Goal: Task Accomplishment & Management: Use online tool/utility

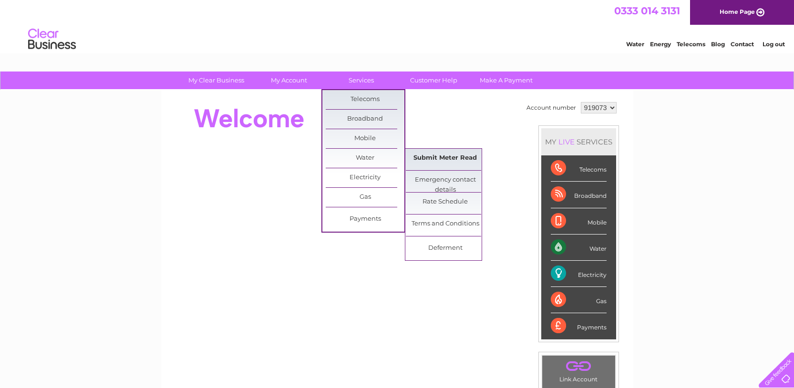
click at [457, 161] on link "Submit Meter Read" at bounding box center [445, 158] width 79 height 19
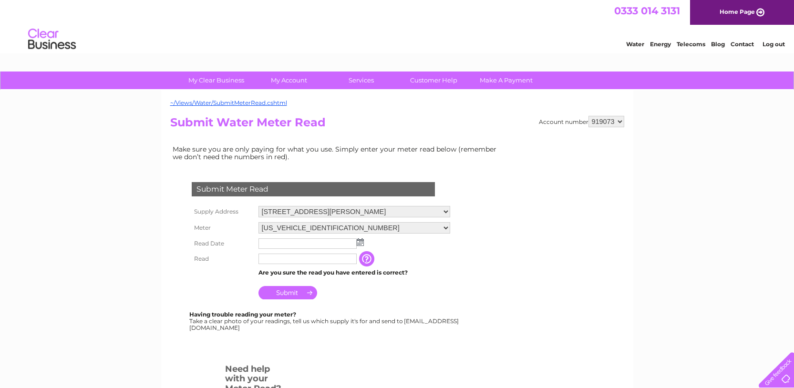
click at [360, 243] on img at bounding box center [360, 242] width 7 height 8
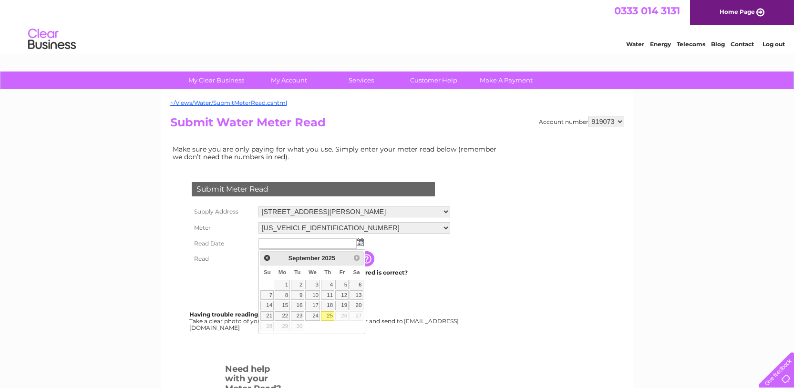
click at [328, 315] on link "25" at bounding box center [327, 316] width 13 height 10
type input "2025/09/25"
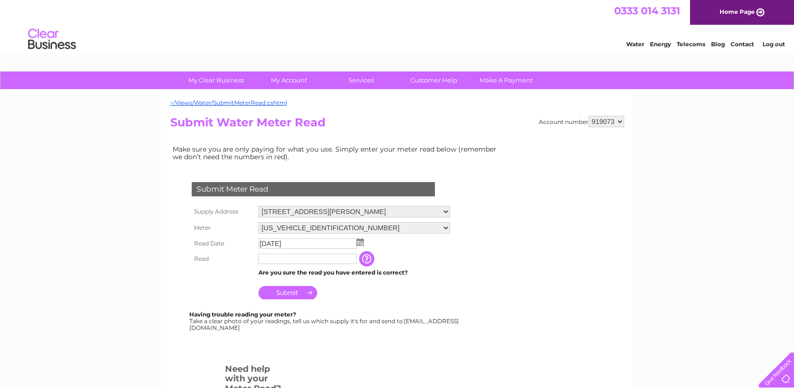
click at [308, 263] on input "text" at bounding box center [307, 259] width 98 height 10
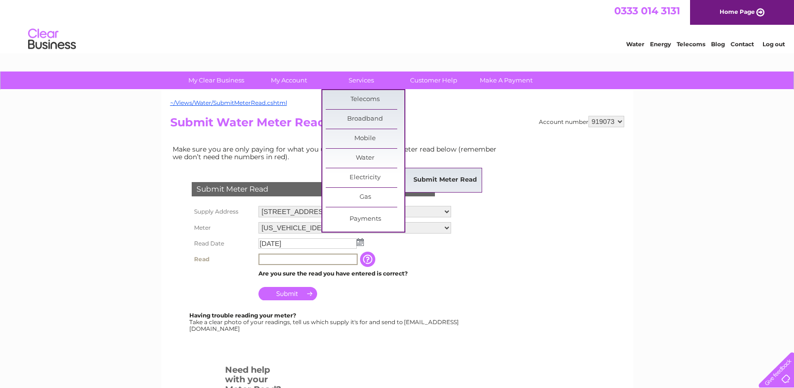
click at [433, 180] on link "Submit Meter Read" at bounding box center [445, 180] width 79 height 19
click at [432, 180] on link "Submit Meter Read" at bounding box center [445, 180] width 79 height 19
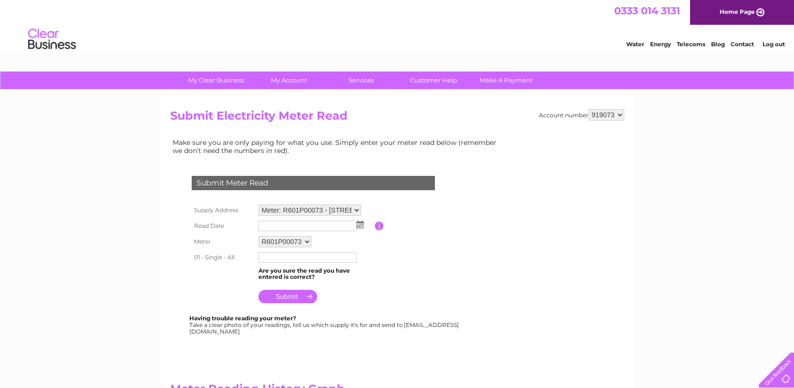
click at [361, 225] on img at bounding box center [360, 225] width 7 height 8
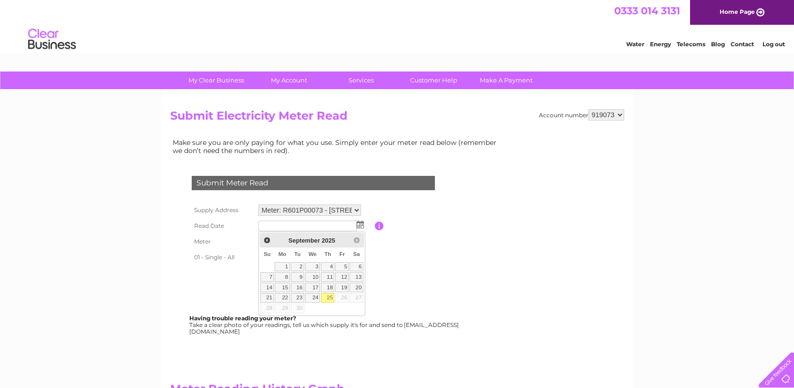
click at [329, 298] on link "25" at bounding box center [327, 298] width 13 height 10
type input "2025/09/25"
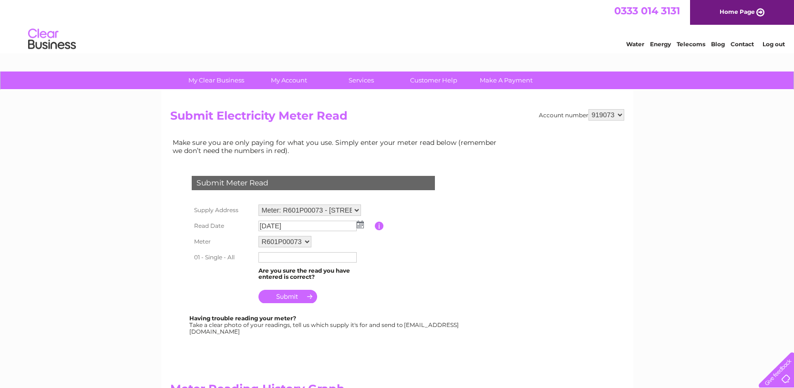
click at [319, 259] on input "text" at bounding box center [307, 257] width 98 height 10
drag, startPoint x: 441, startPoint y: 265, endPoint x: 440, endPoint y: 257, distance: 7.3
click at [442, 265] on table "Supply Address Meter: R601P00073 - 111, West George Street, Glasgow, G2 2ND Met…" at bounding box center [324, 254] width 271 height 104
click at [280, 257] on input "57040" at bounding box center [307, 257] width 99 height 11
type input "570400"
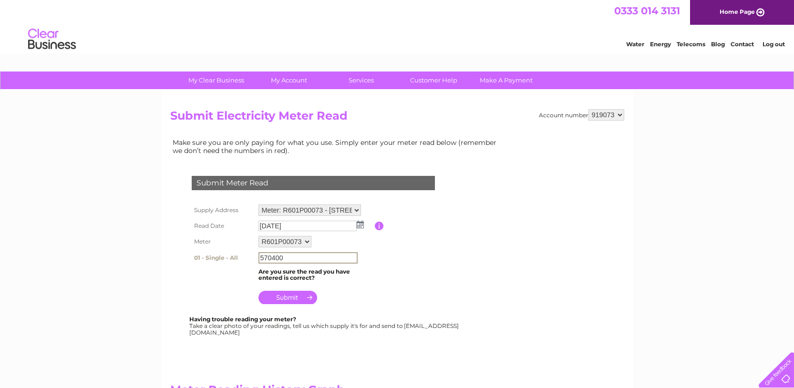
click at [392, 285] on table "Supply Address Meter: R601P00073 - 111, West George Street, Glasgow, G2 2ND Met…" at bounding box center [324, 254] width 271 height 105
click at [288, 296] on input "submit" at bounding box center [287, 296] width 59 height 13
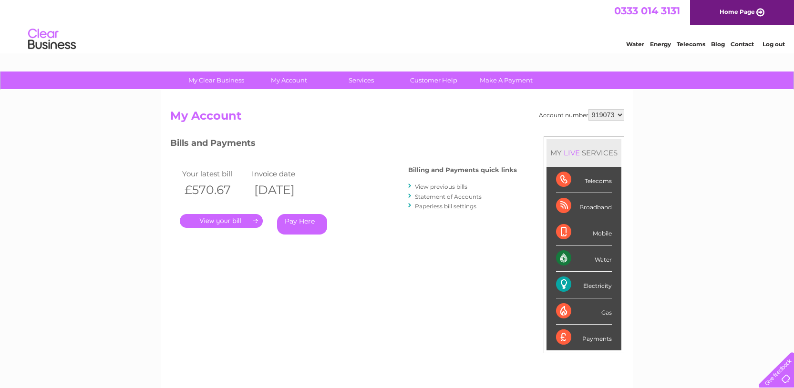
click at [230, 220] on link "." at bounding box center [221, 221] width 83 height 14
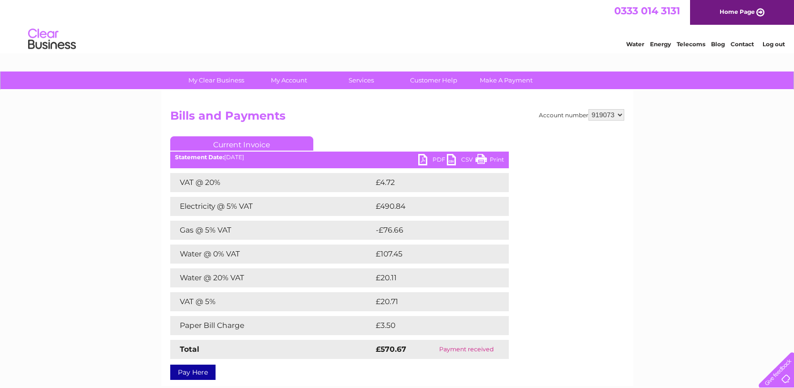
scroll to position [134, 0]
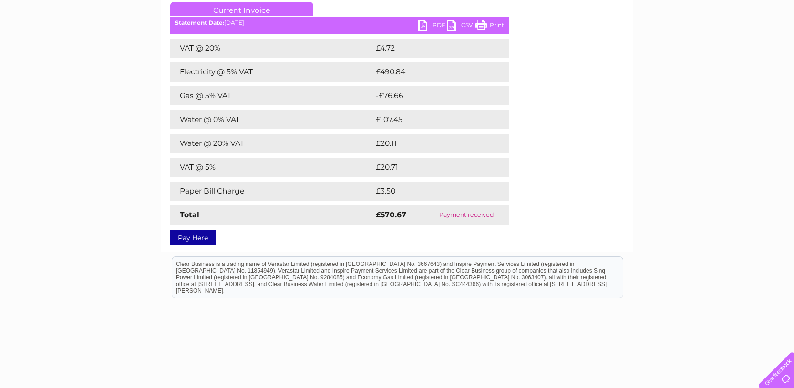
click at [423, 25] on link "PDF" at bounding box center [432, 27] width 29 height 14
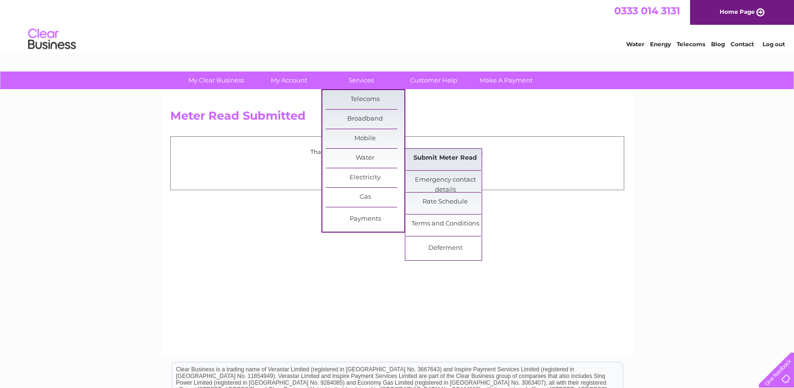
click at [449, 159] on link "Submit Meter Read" at bounding box center [445, 158] width 79 height 19
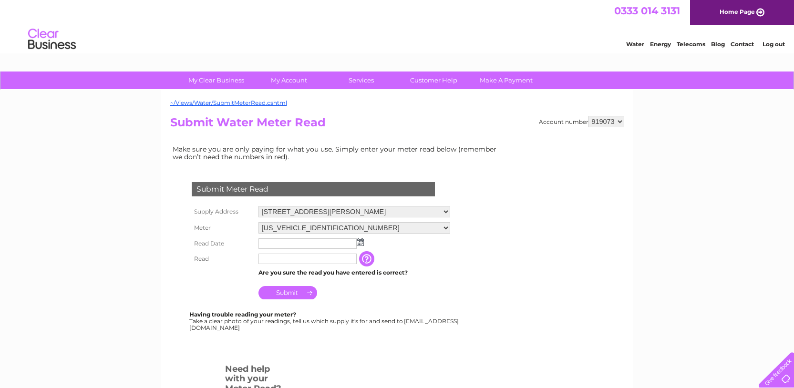
click at [360, 242] on img at bounding box center [360, 242] width 7 height 8
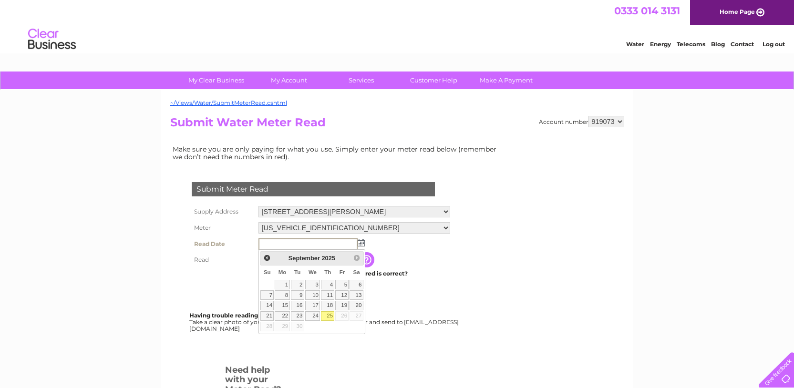
click at [327, 316] on link "25" at bounding box center [327, 316] width 13 height 10
type input "[DATE]"
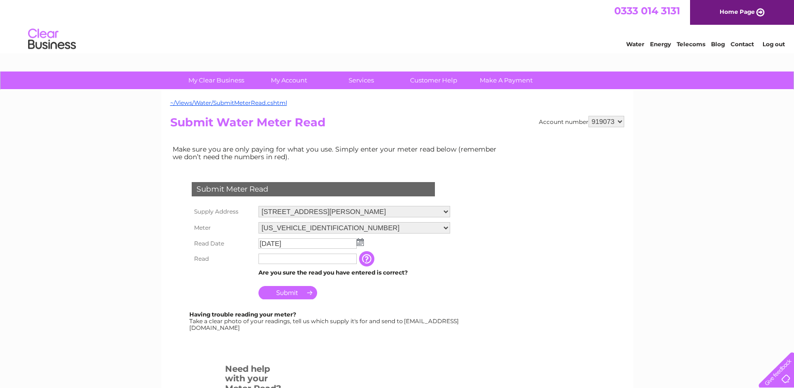
click at [368, 259] on input "button" at bounding box center [367, 258] width 17 height 15
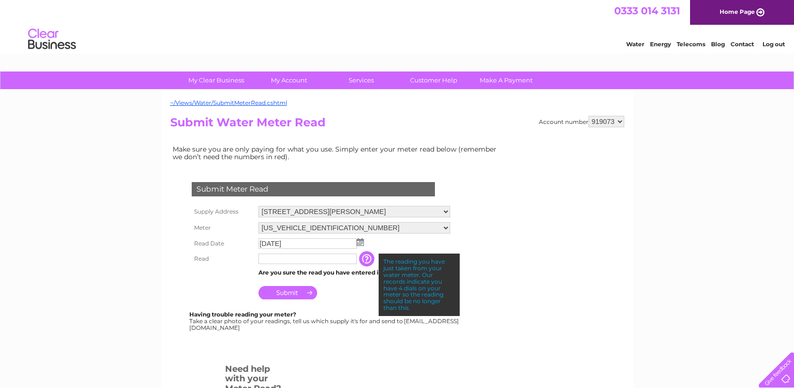
click at [313, 261] on input "text" at bounding box center [307, 259] width 98 height 10
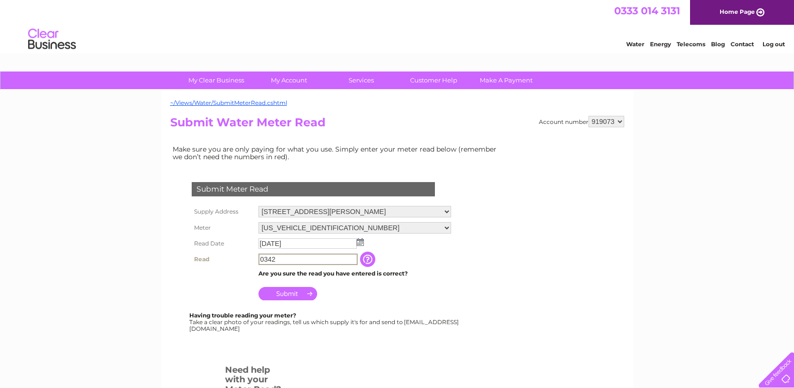
type input "0342"
click at [370, 295] on td "Submit" at bounding box center [354, 291] width 197 height 23
click at [295, 296] on input "Submit" at bounding box center [287, 292] width 59 height 13
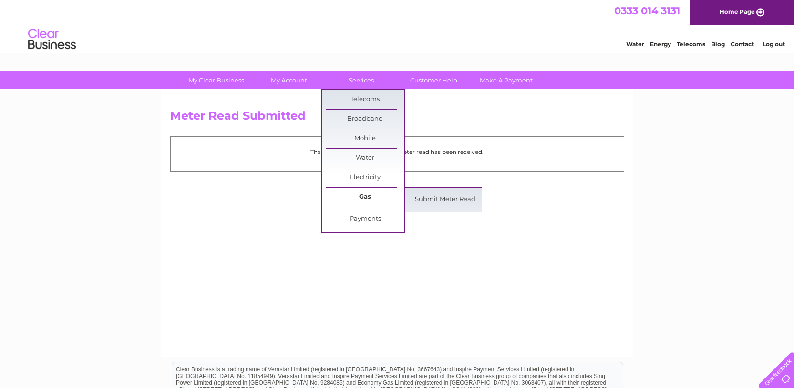
click at [372, 198] on link "Gas" at bounding box center [365, 197] width 79 height 19
click at [428, 206] on link "Submit Meter Read" at bounding box center [445, 199] width 79 height 19
